Goal: Communication & Community: Answer question/provide support

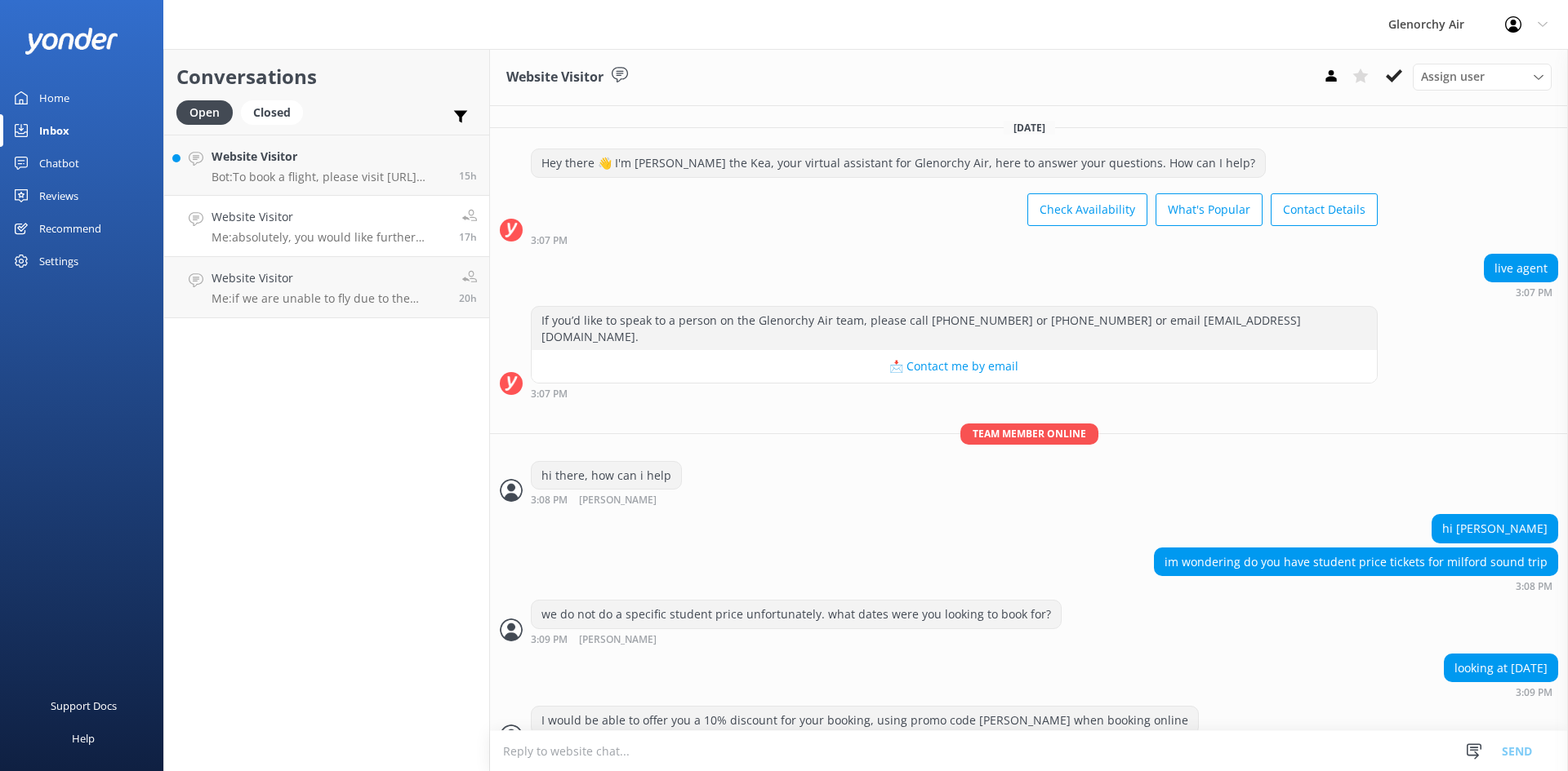
scroll to position [535, 0]
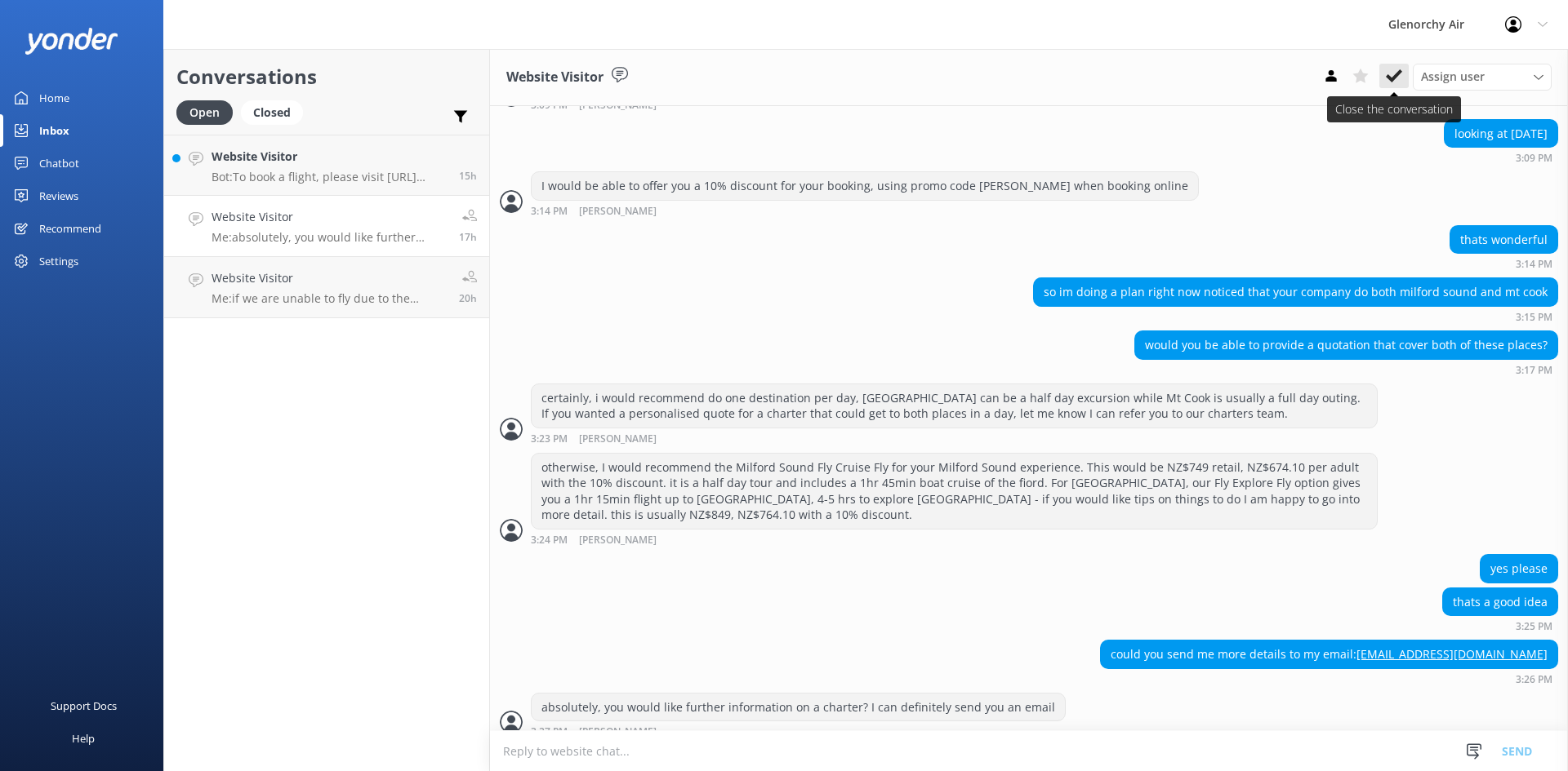
click at [1392, 74] on icon at bounding box center [1394, 76] width 16 height 16
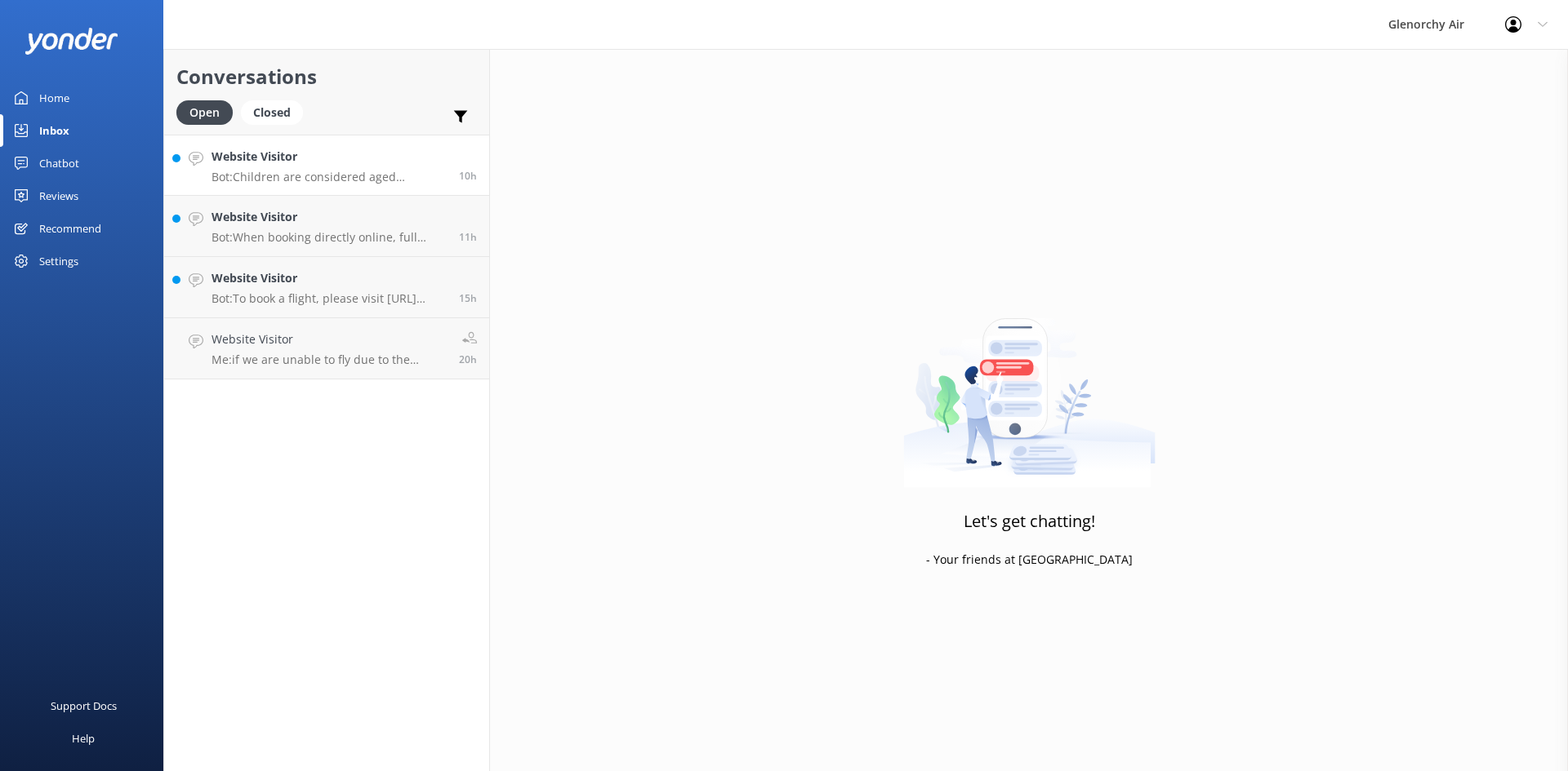
click at [332, 185] on link "Website Visitor Bot: Children are considered aged 3–14 years. 10h" at bounding box center [326, 165] width 325 height 61
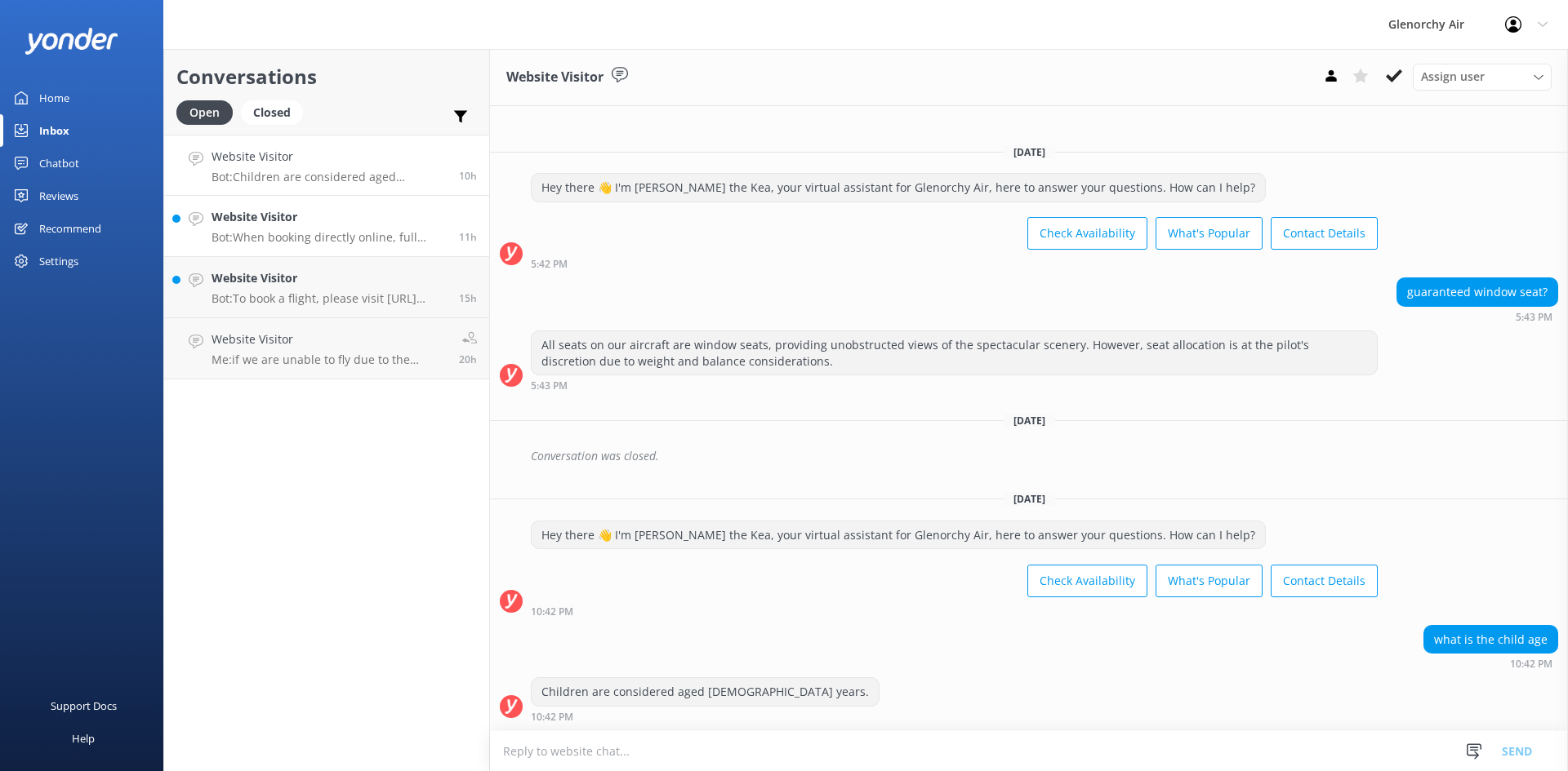
click at [329, 215] on h4 "Website Visitor" at bounding box center [329, 216] width 235 height 18
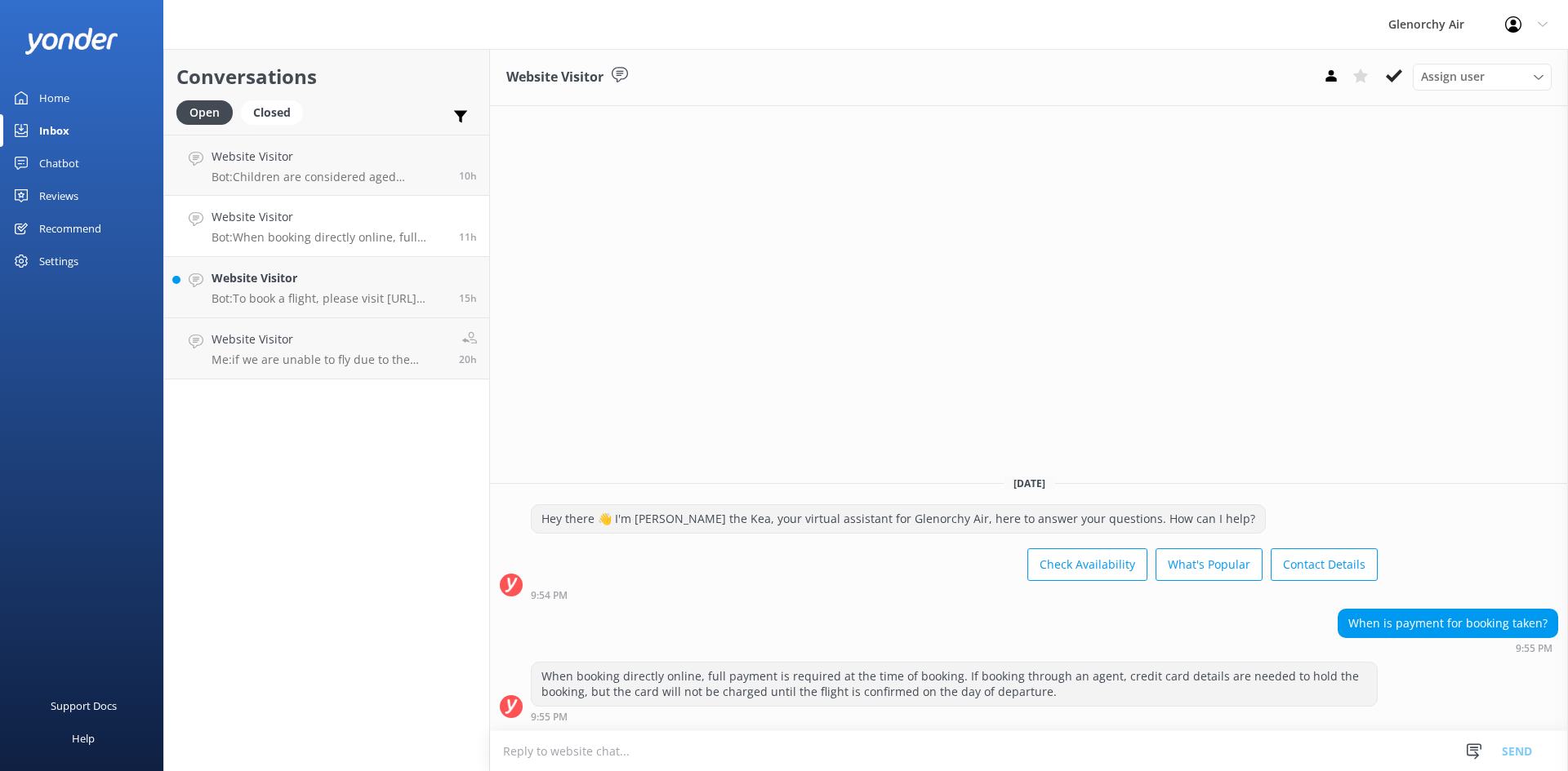
click at [329, 215] on h4 "Website Visitor" at bounding box center [329, 216] width 235 height 18
click at [326, 270] on h4 "Website Visitor" at bounding box center [329, 278] width 235 height 18
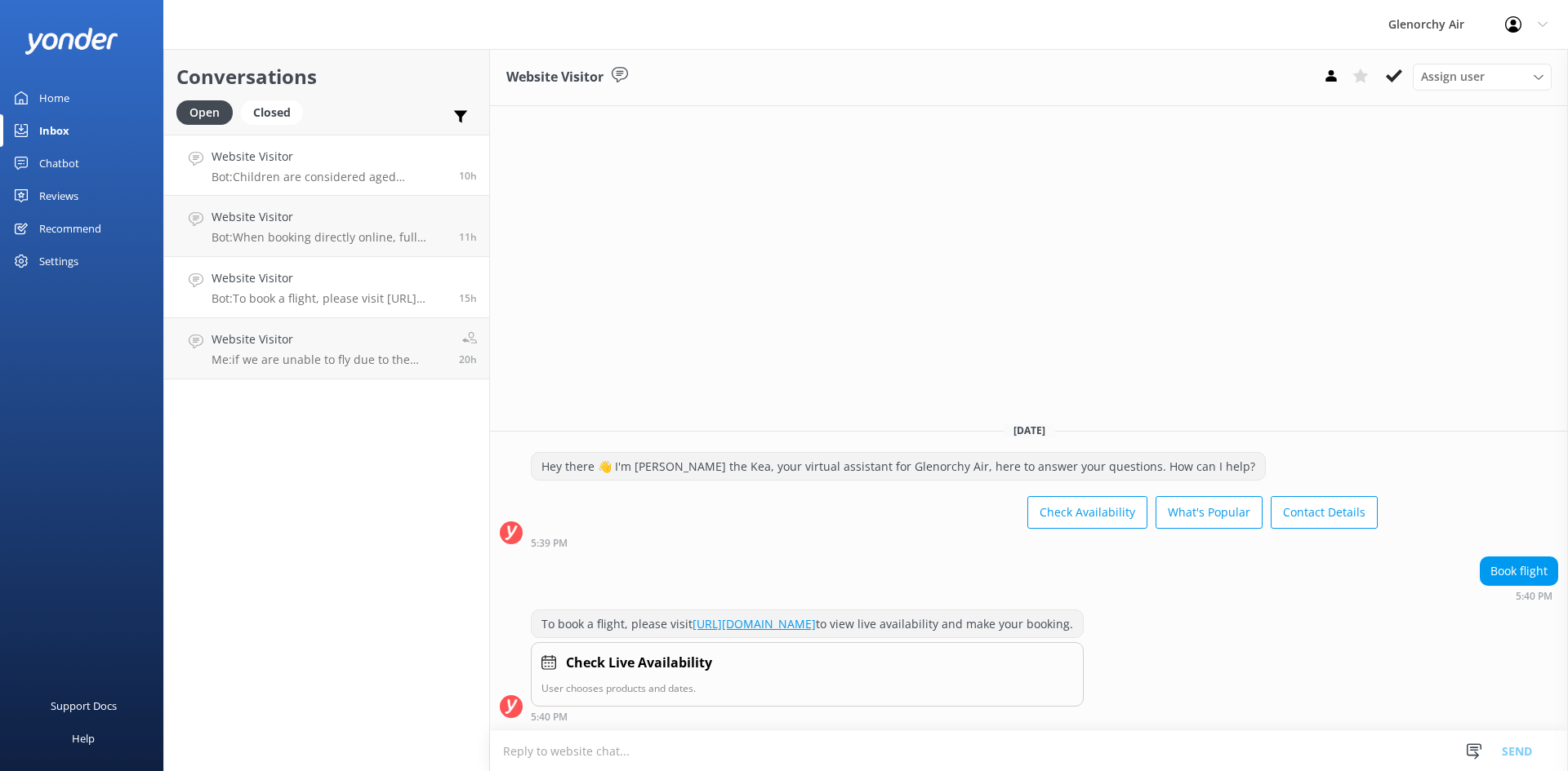
click at [325, 175] on p "Bot: Children are considered aged 3–14 years." at bounding box center [329, 177] width 235 height 15
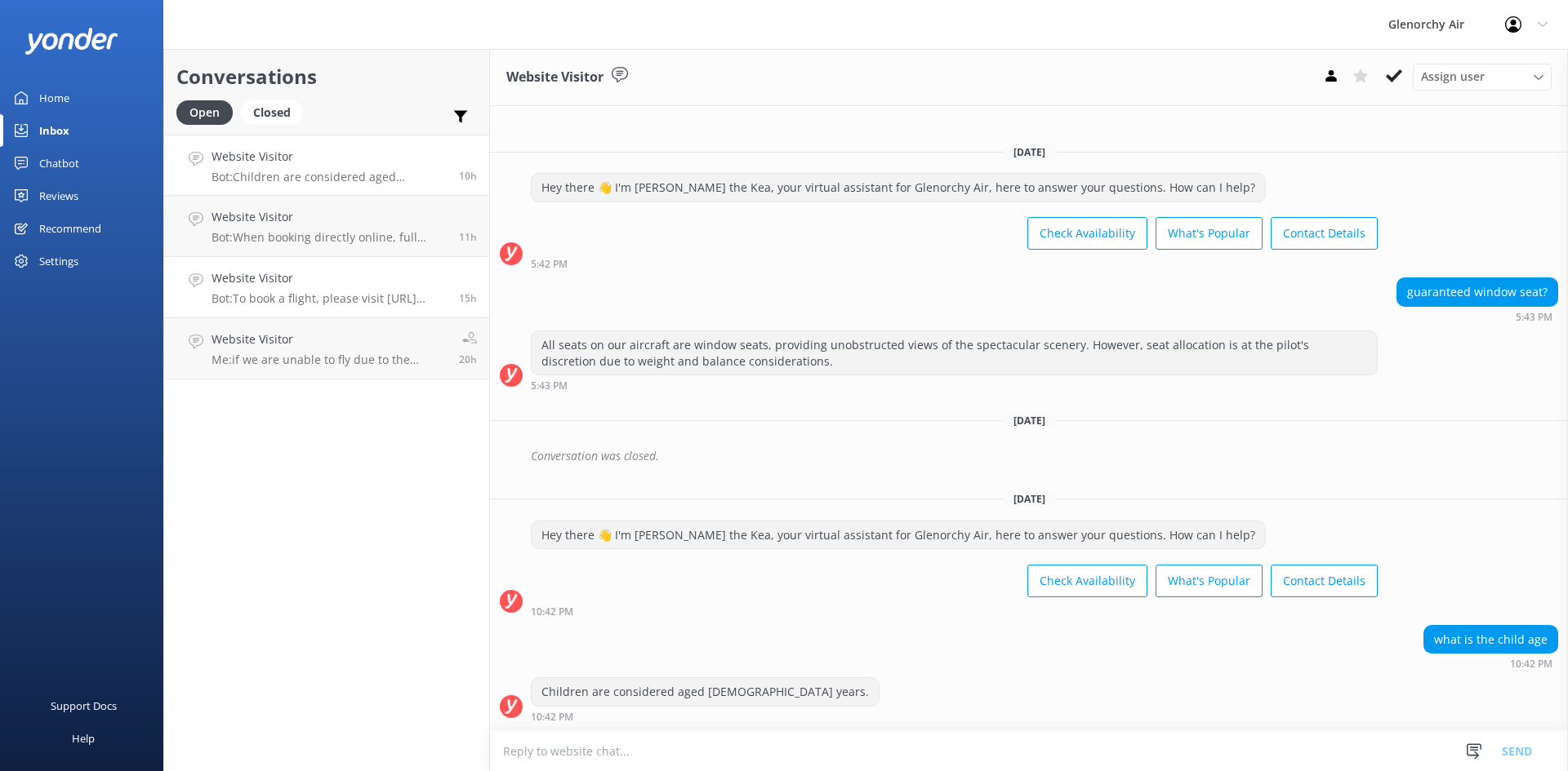
click at [316, 260] on link "Website Visitor Bot: To book a flight, please visit https://www.glenorchyair.co…" at bounding box center [326, 287] width 325 height 61
